Goal: Task Accomplishment & Management: Complete application form

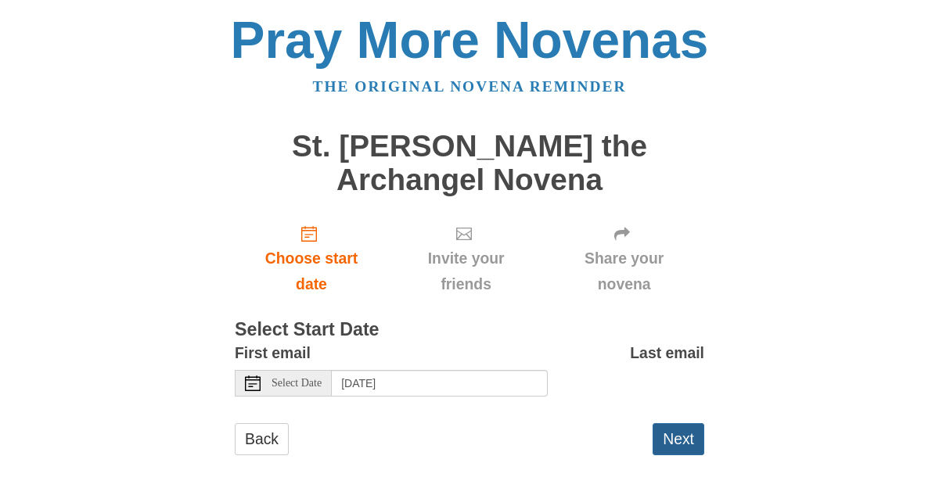
click at [675, 436] on button "Next" at bounding box center [678, 439] width 52 height 32
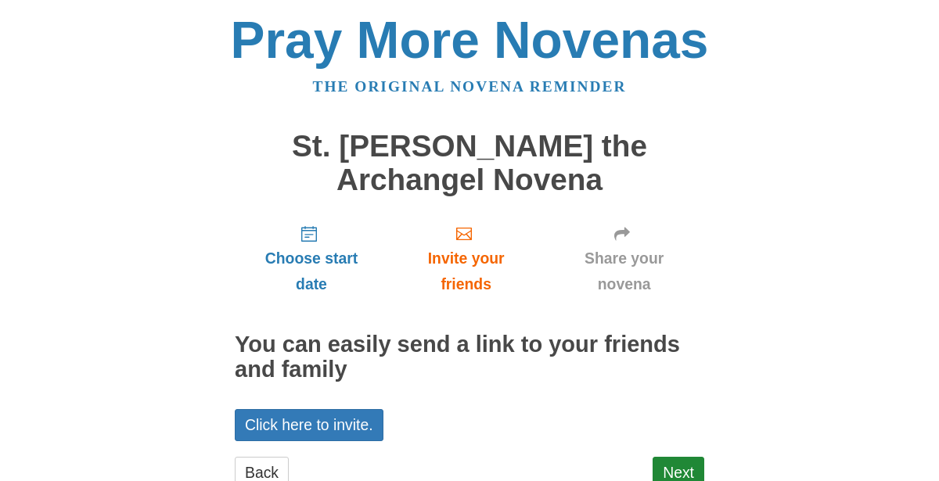
scroll to position [52, 0]
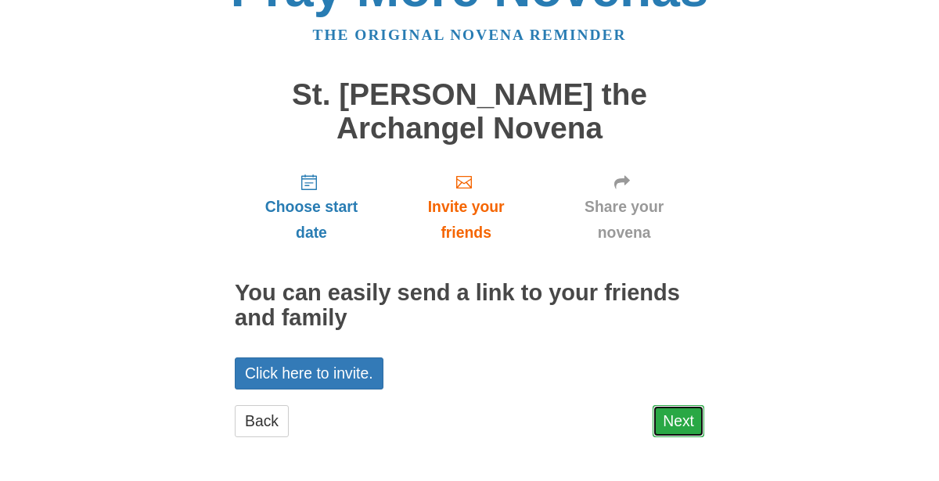
click at [677, 418] on link "Next" at bounding box center [678, 421] width 52 height 32
